Goal: Navigation & Orientation: Find specific page/section

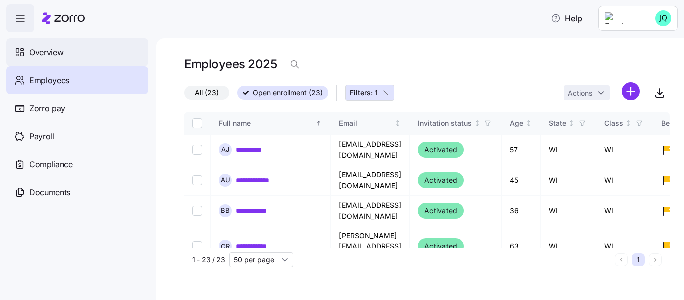
click at [62, 54] on span "Overview" at bounding box center [46, 52] width 34 height 13
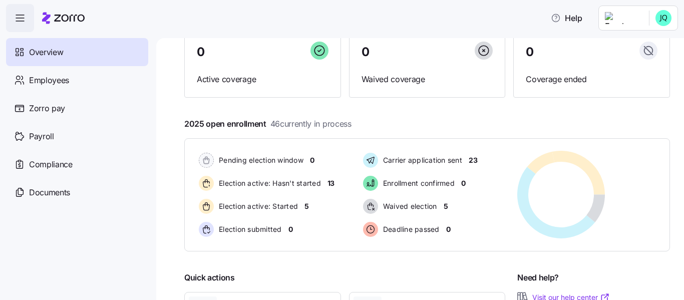
scroll to position [100, 0]
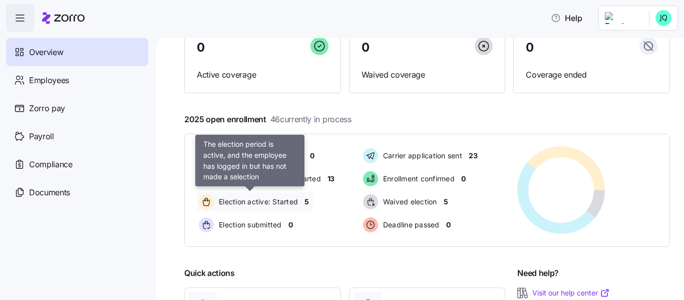
click at [275, 202] on span "Election active: Started" at bounding box center [257, 202] width 82 height 10
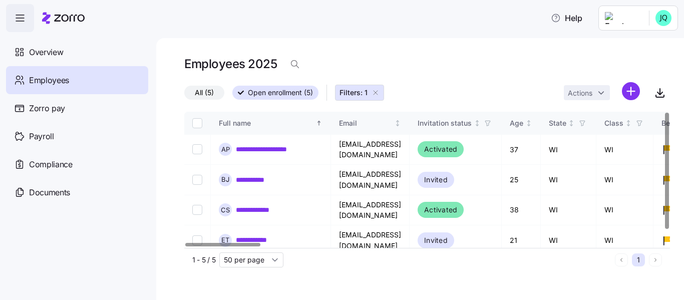
click at [665, 113] on div at bounding box center [667, 171] width 4 height 116
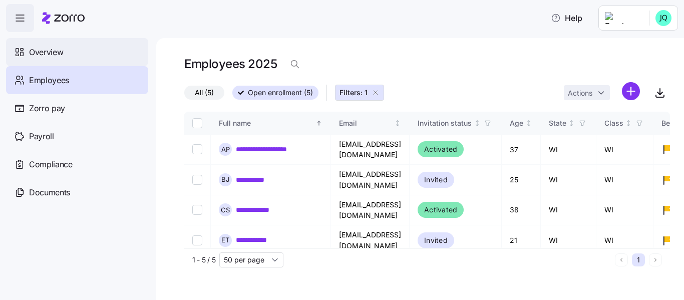
click at [62, 50] on span "Overview" at bounding box center [46, 52] width 34 height 13
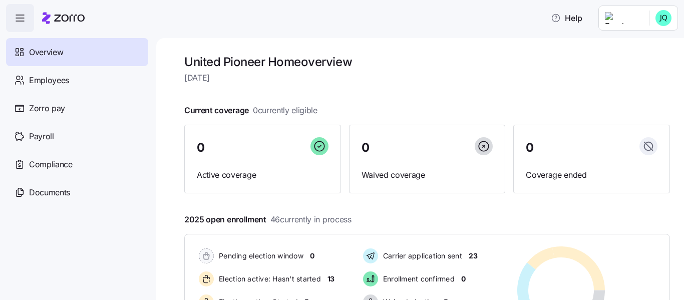
click at [55, 57] on span "Overview" at bounding box center [46, 52] width 34 height 13
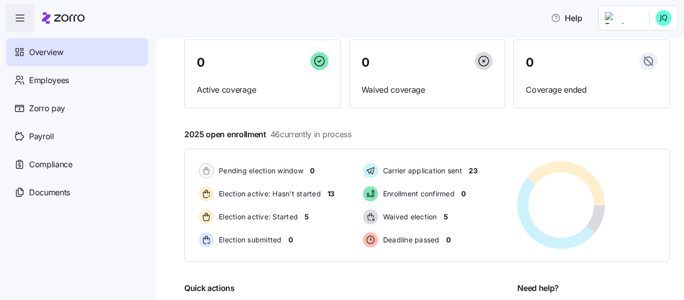
scroll to position [86, 0]
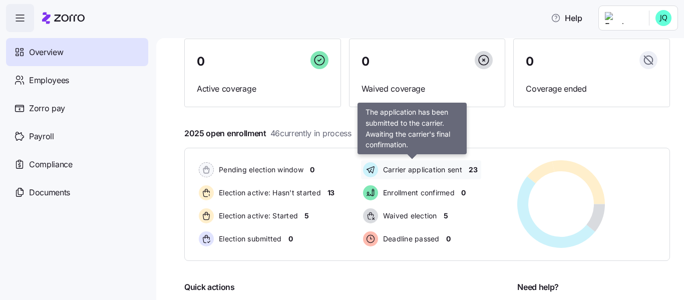
click at [388, 171] on span "Carrier application sent" at bounding box center [421, 170] width 82 height 10
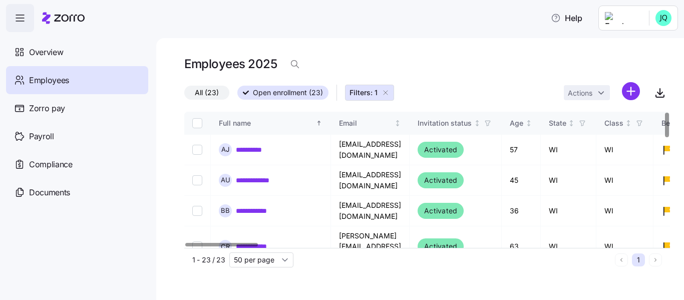
click at [665, 113] on div at bounding box center [667, 125] width 4 height 24
click at [665, 108] on div at bounding box center [427, 108] width 486 height 8
drag, startPoint x: 681, startPoint y: 56, endPoint x: 677, endPoint y: 71, distance: 15.1
click at [611, 71] on div "**********" at bounding box center [420, 169] width 528 height 262
click at [611, 61] on div "Employees 2025" at bounding box center [427, 68] width 486 height 28
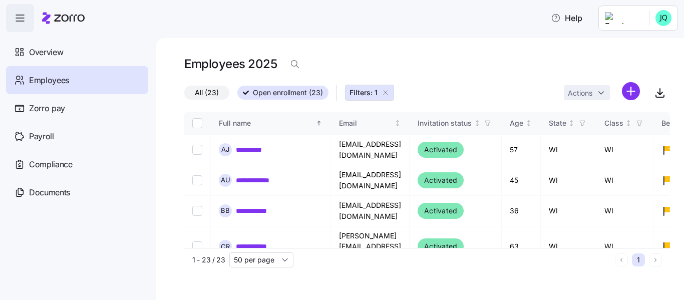
click at [611, 58] on div "**********" at bounding box center [420, 169] width 528 height 262
click at [611, 56] on div "Employees 2025" at bounding box center [427, 68] width 486 height 28
click at [35, 51] on span "Overview" at bounding box center [46, 52] width 34 height 13
